Goal: Communication & Community: Answer question/provide support

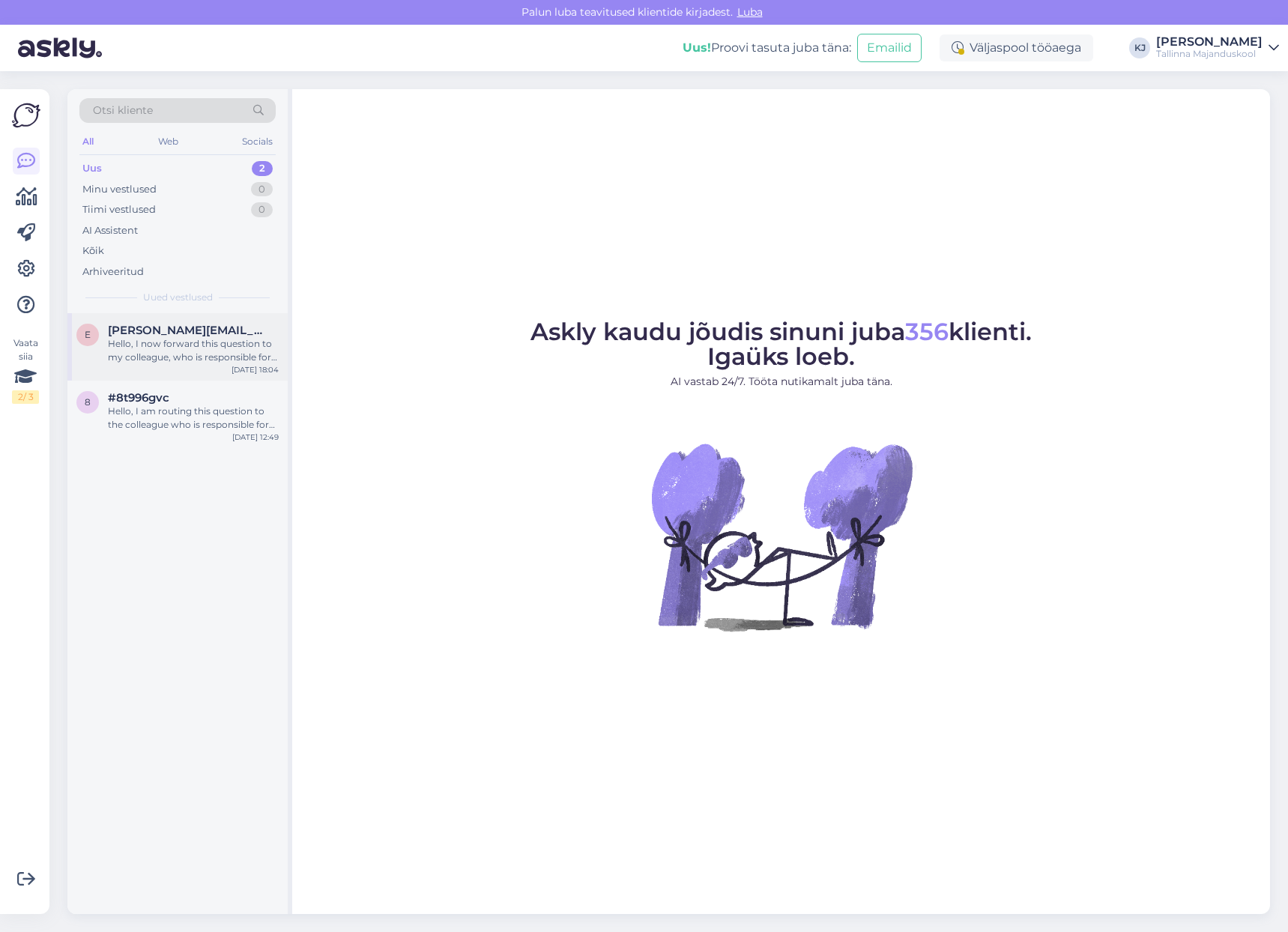
click at [191, 352] on div "Hello, I now forward this question to my colleague, who is responsible for this…" at bounding box center [194, 351] width 171 height 27
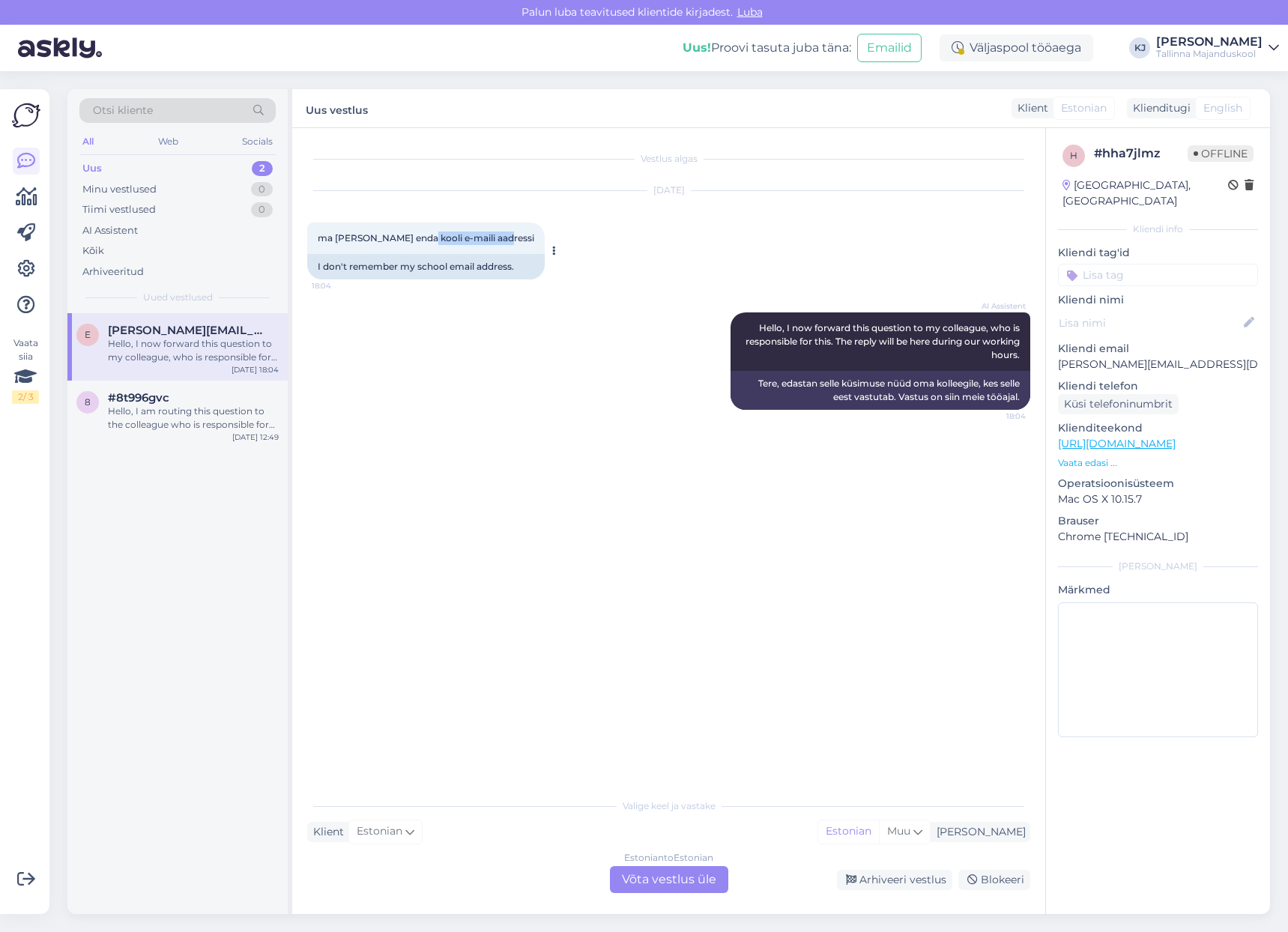
drag, startPoint x: 424, startPoint y: 238, endPoint x: 499, endPoint y: 232, distance: 75.2
click at [499, 232] on span "ma [PERSON_NAME] enda kooli e-maili aadressi" at bounding box center [426, 238] width 217 height 11
click at [685, 892] on div "Estonian to Estonian Võta vestlus üle" at bounding box center [669, 879] width 119 height 27
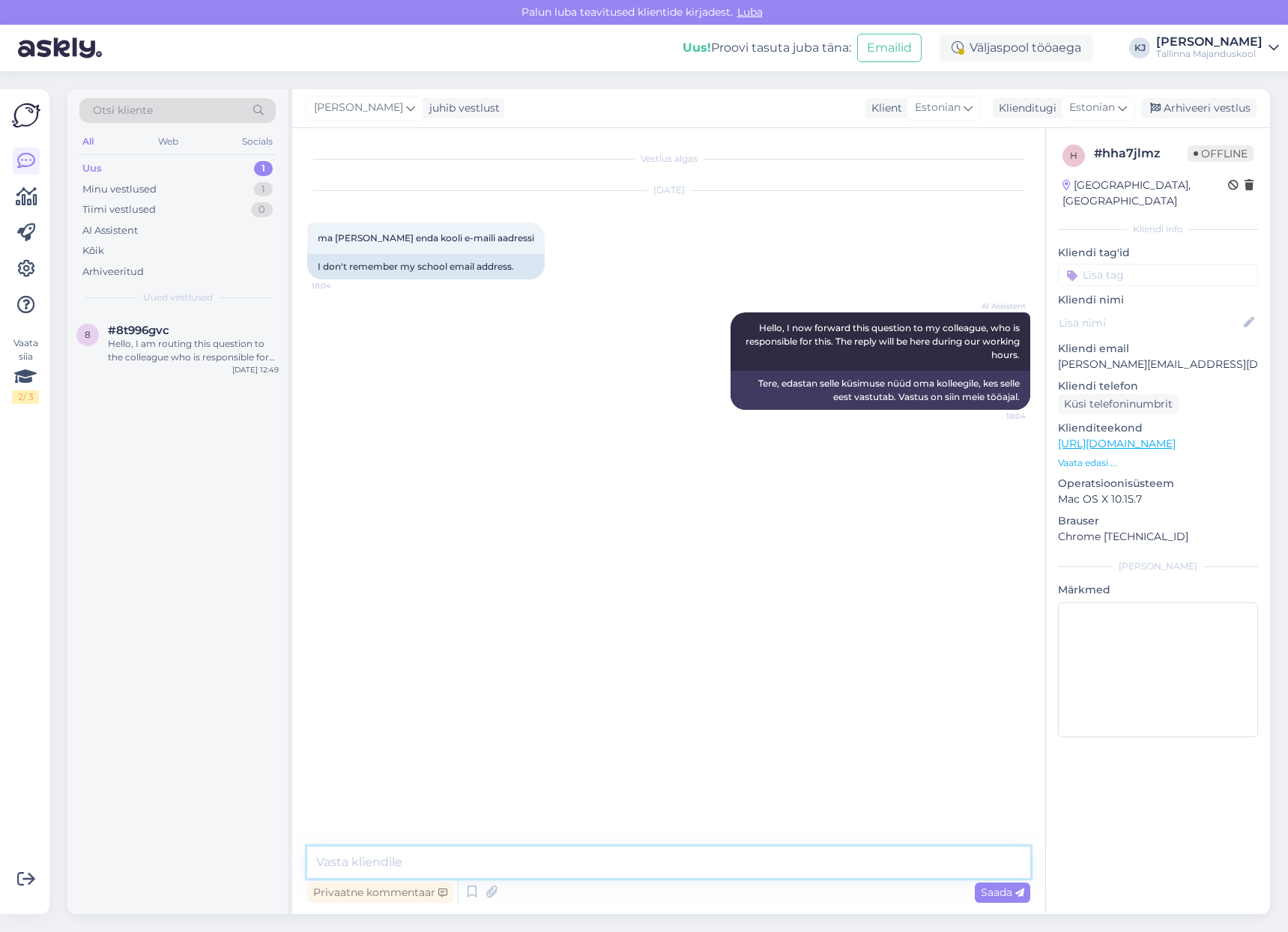
click at [709, 861] on textarea at bounding box center [668, 862] width 723 height 32
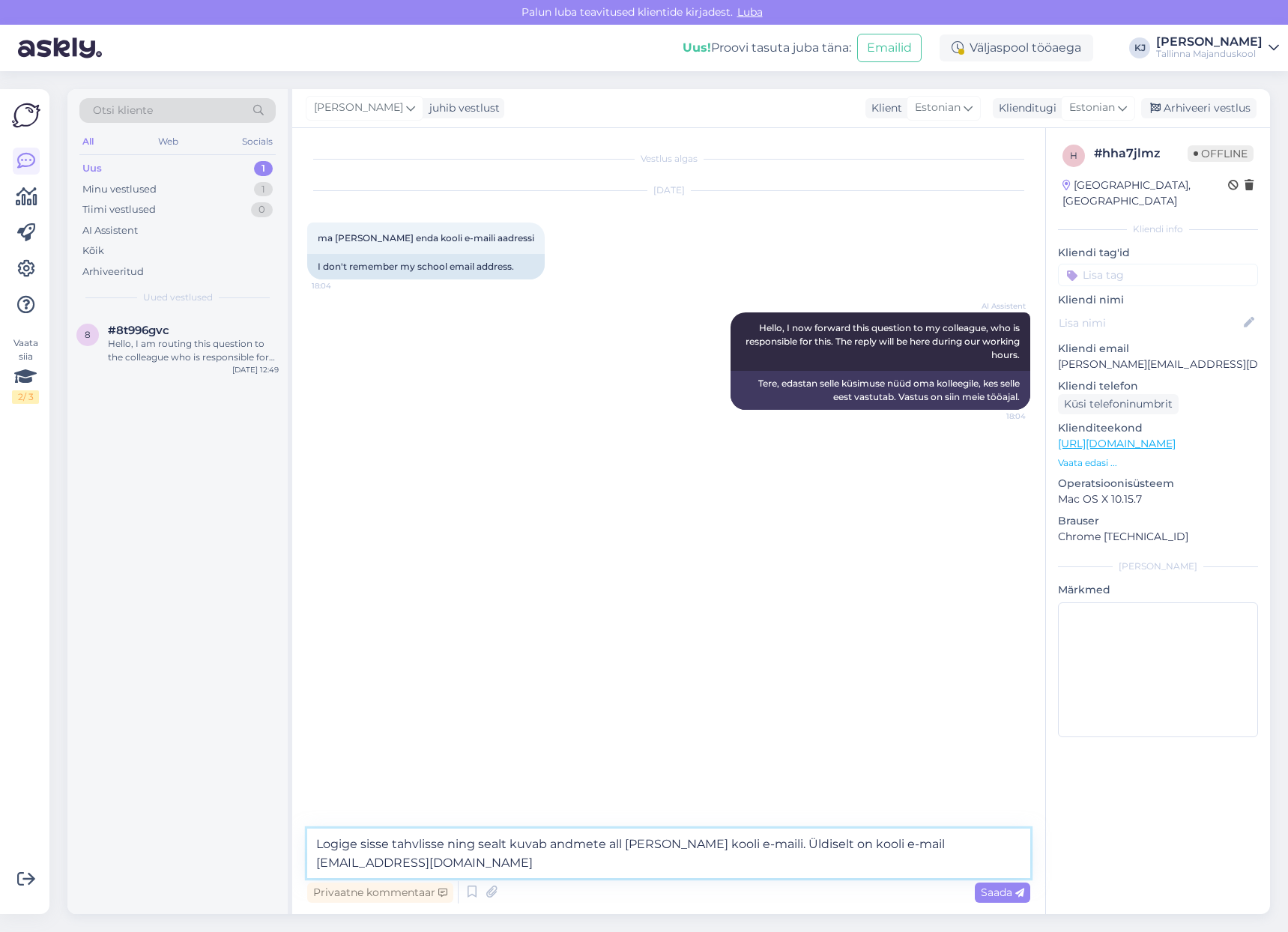
type textarea "Logige sisse tahvlisse ning sealt kuvab andmete all [PERSON_NAME] kooli e-maili…"
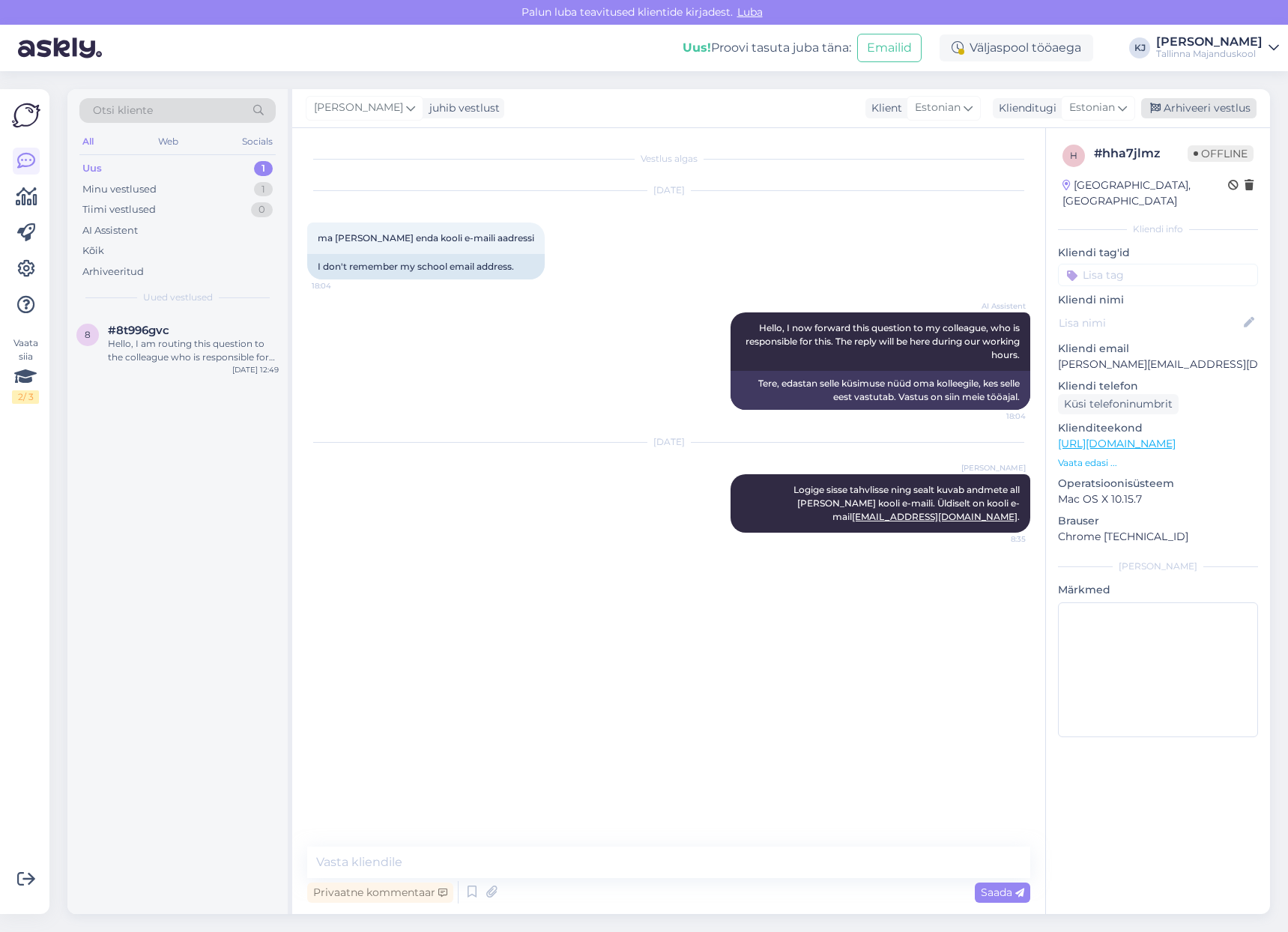
click at [1166, 102] on div "Arhiveeri vestlus" at bounding box center [1199, 108] width 115 height 21
click at [1174, 264] on input at bounding box center [1158, 275] width 200 height 22
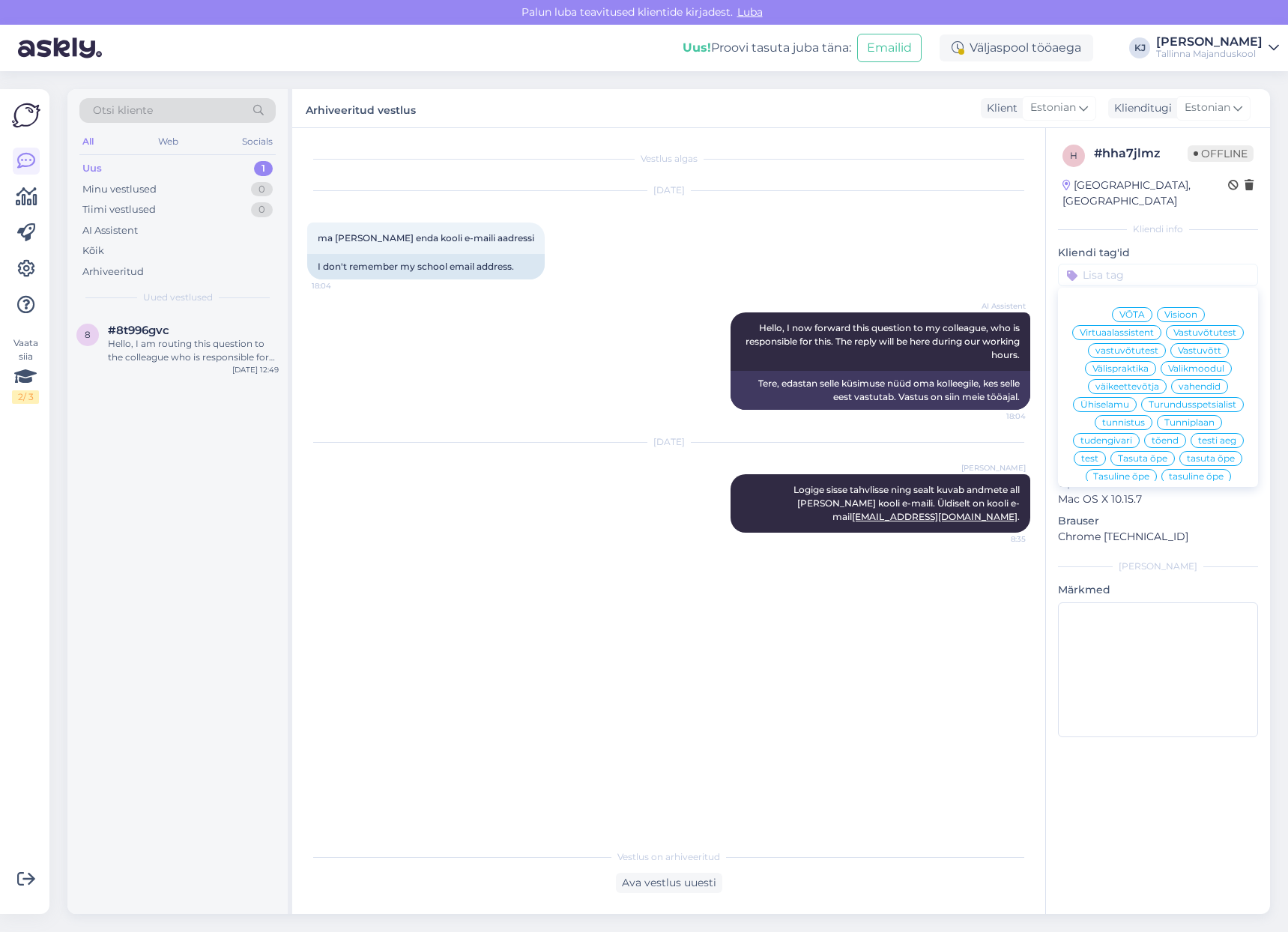
type input "k"
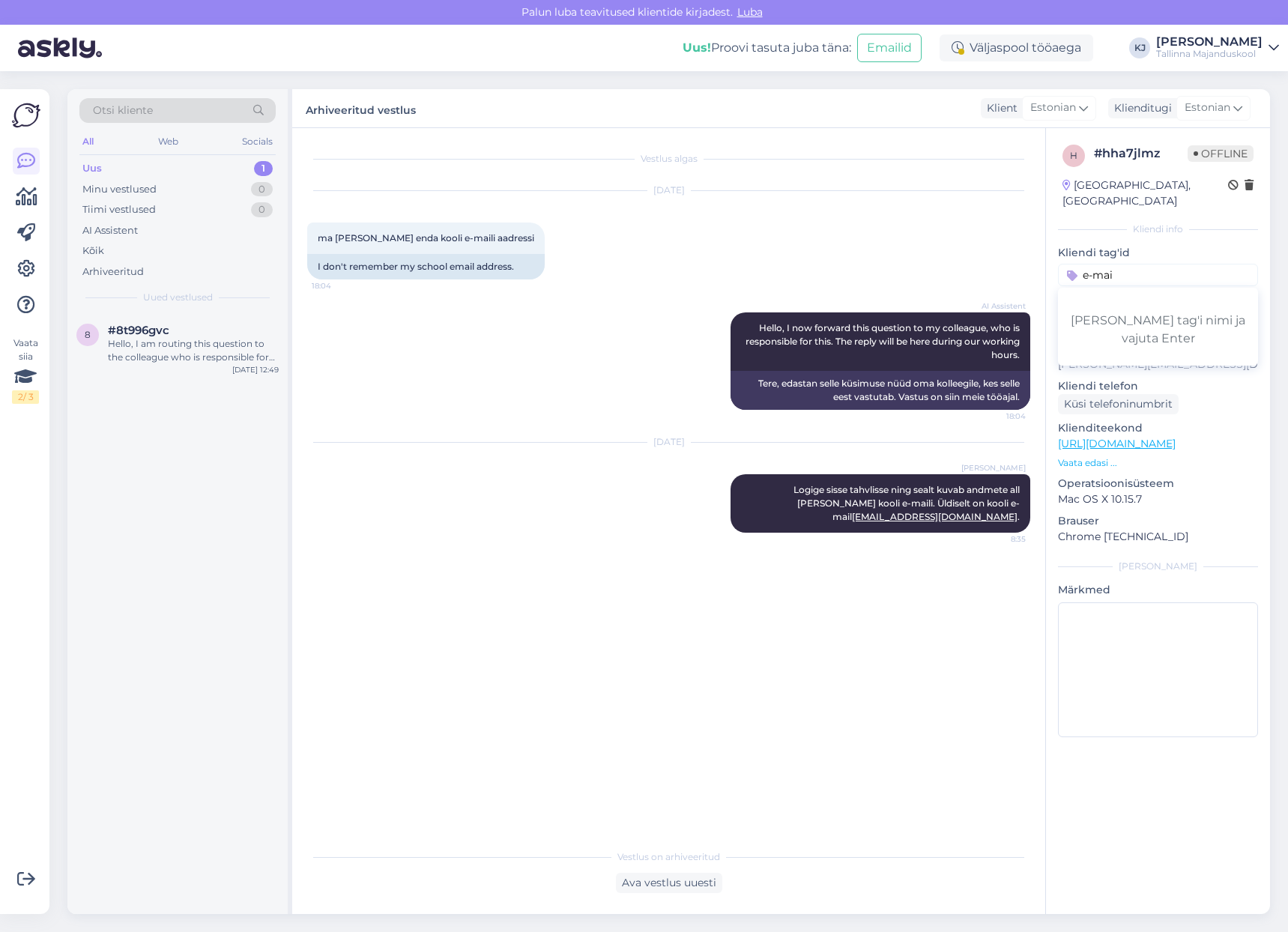
type input "e-mail"
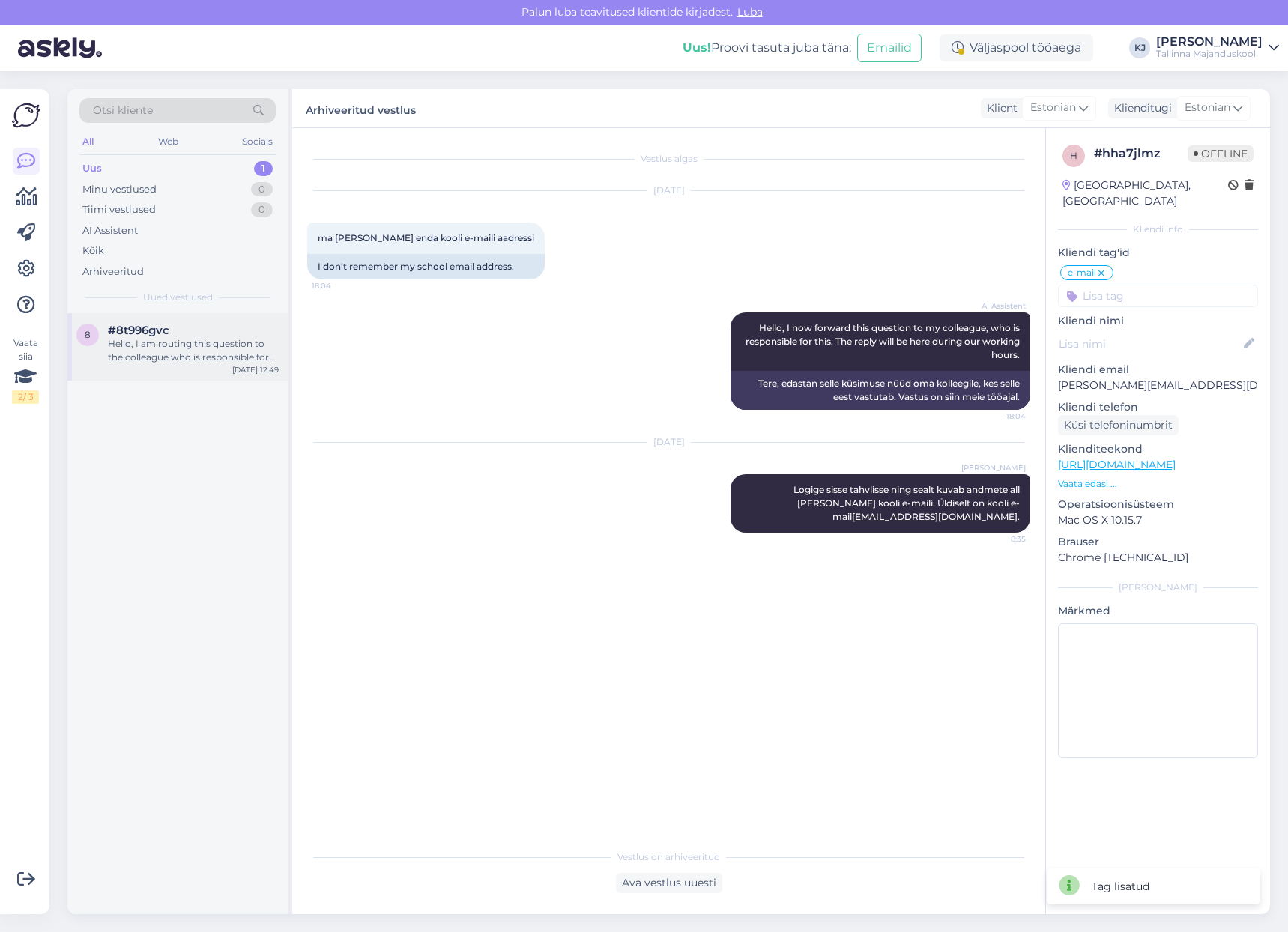
click at [213, 342] on div "Hello, I am routing this question to the colleague who is responsible for this …" at bounding box center [194, 351] width 171 height 27
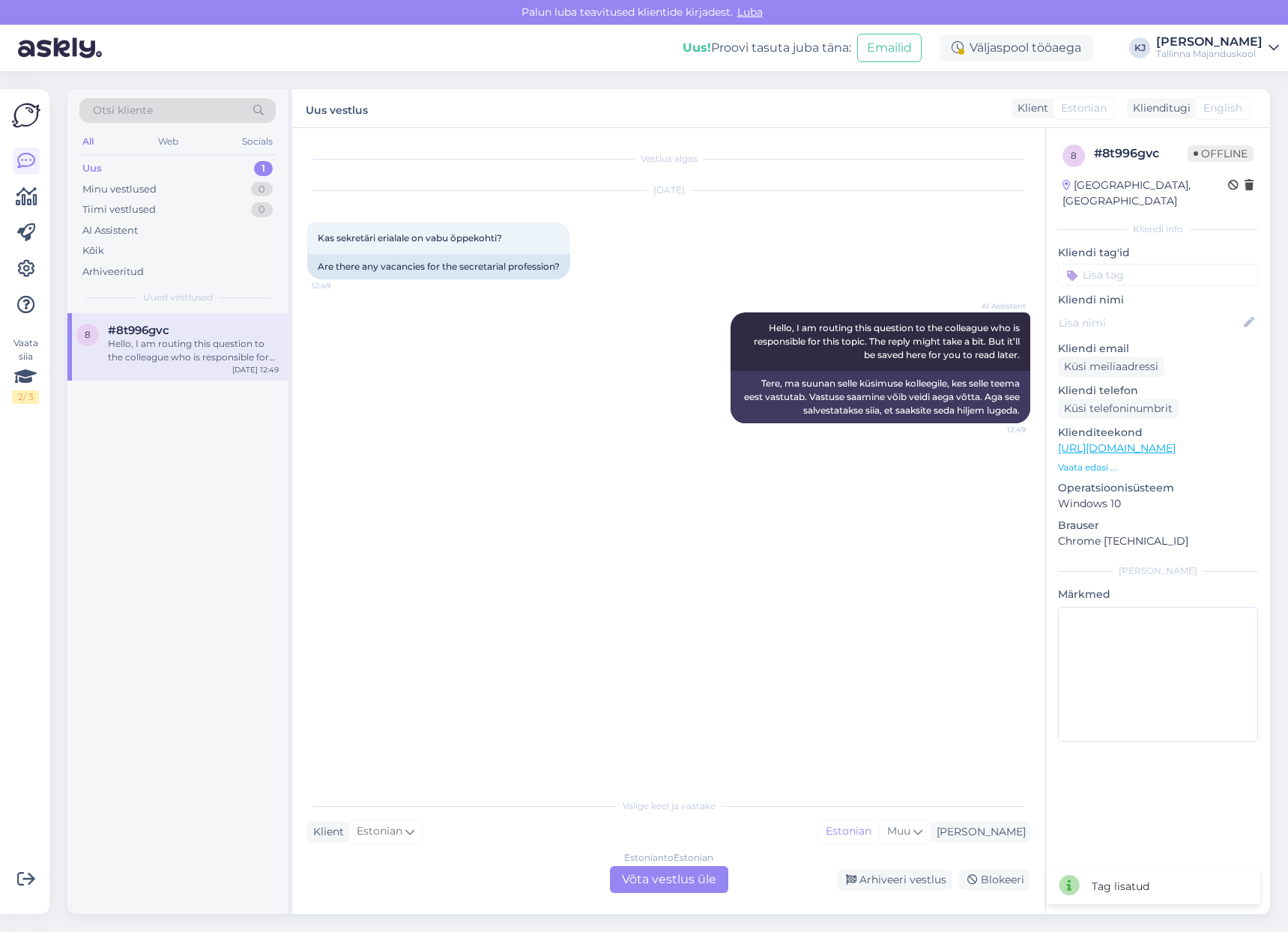
click at [642, 883] on div "Estonian to Estonian Võta vestlus üle" at bounding box center [669, 879] width 119 height 27
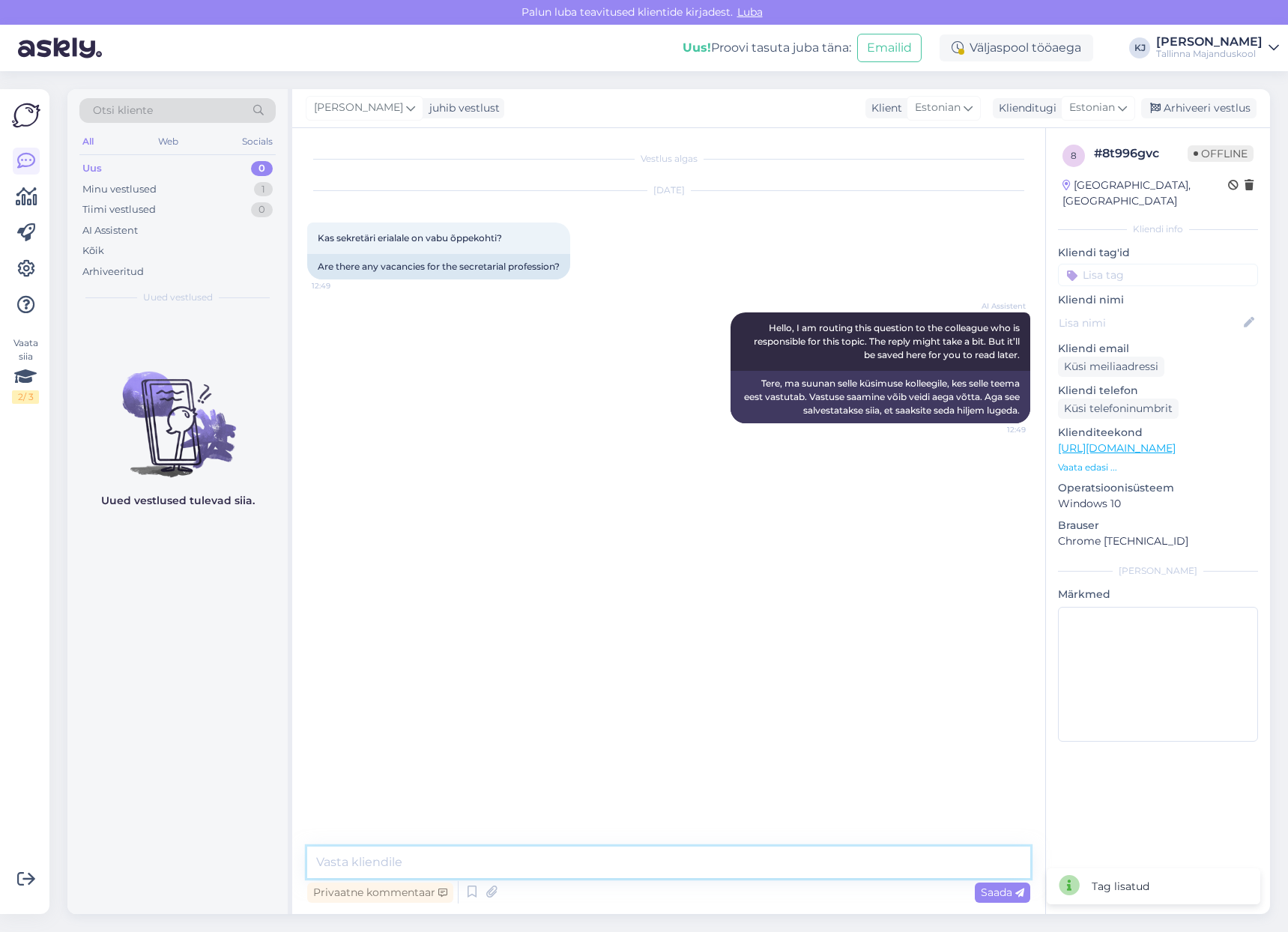
click at [644, 859] on textarea at bounding box center [668, 862] width 723 height 32
type textarea "Tere. Hetkel ei ole sekretäri erialal vabu õppekohti."
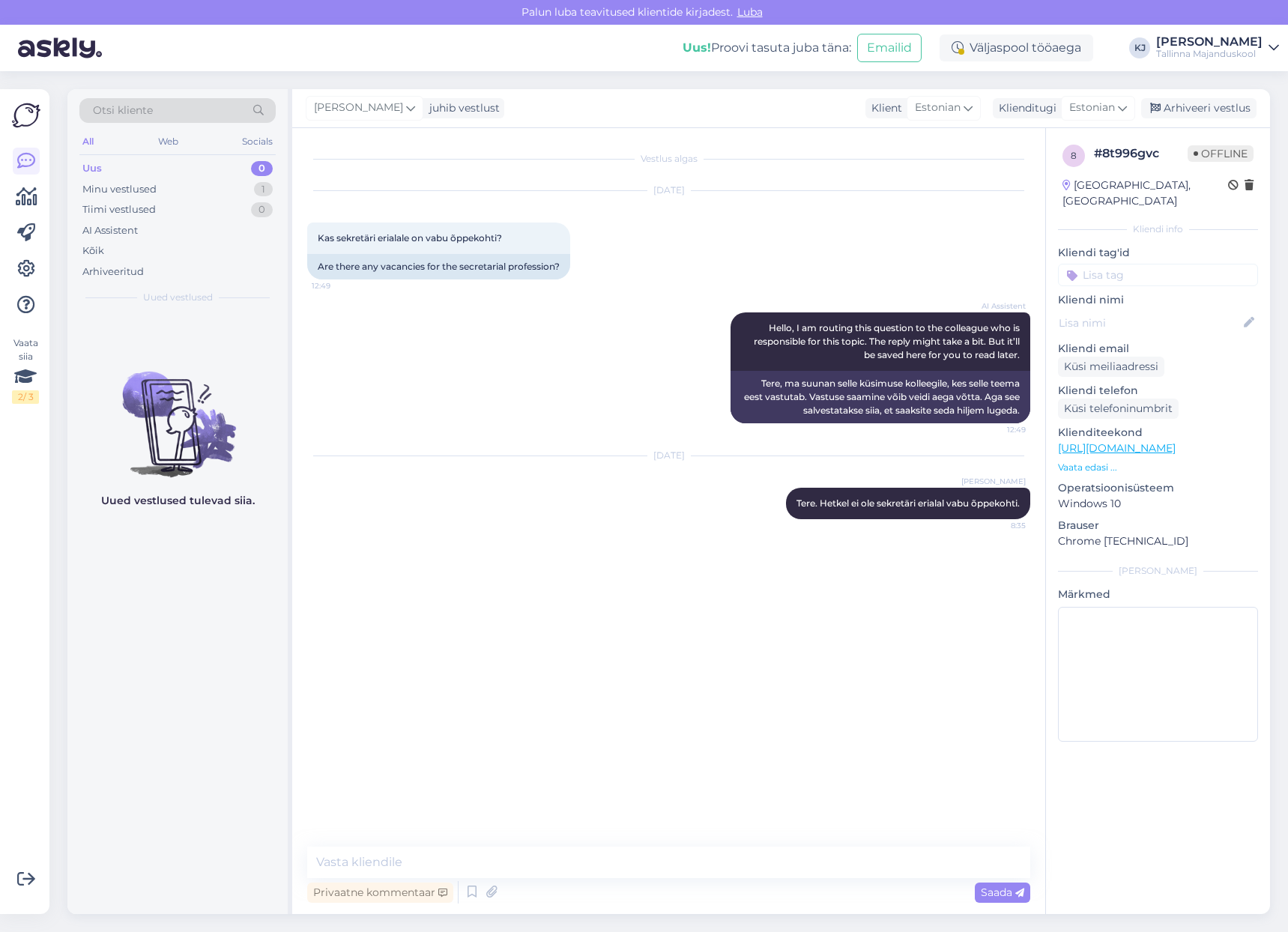
drag, startPoint x: 1120, startPoint y: 252, endPoint x: 1119, endPoint y: 261, distance: 9.1
click at [1118, 264] on input at bounding box center [1158, 275] width 200 height 22
type input "sekre"
click at [1162, 307] on div "Sekretär" at bounding box center [1158, 314] width 52 height 15
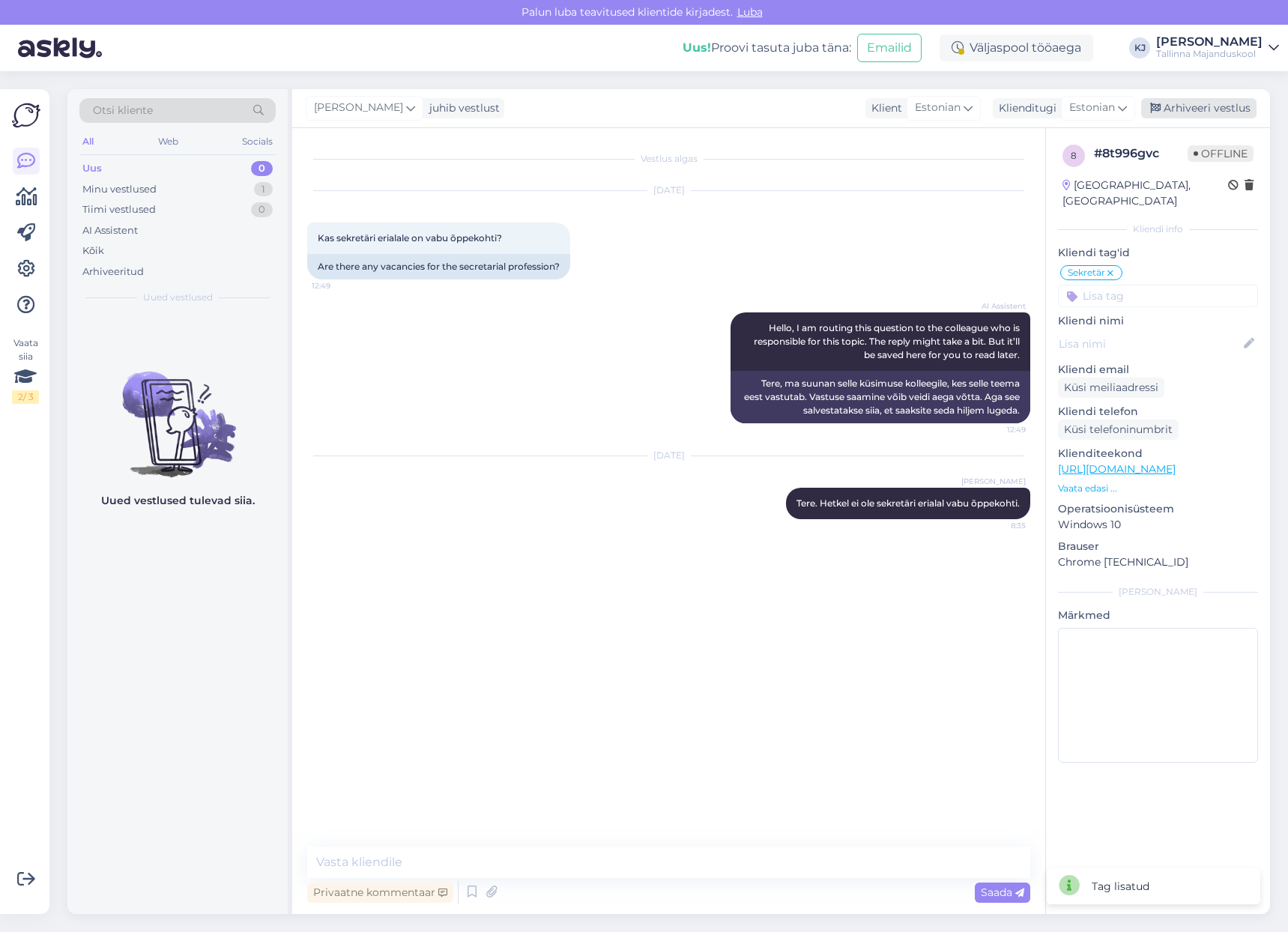
click at [1224, 115] on div "Arhiveeri vestlus" at bounding box center [1199, 108] width 115 height 21
